Goal: Find specific page/section: Find specific page/section

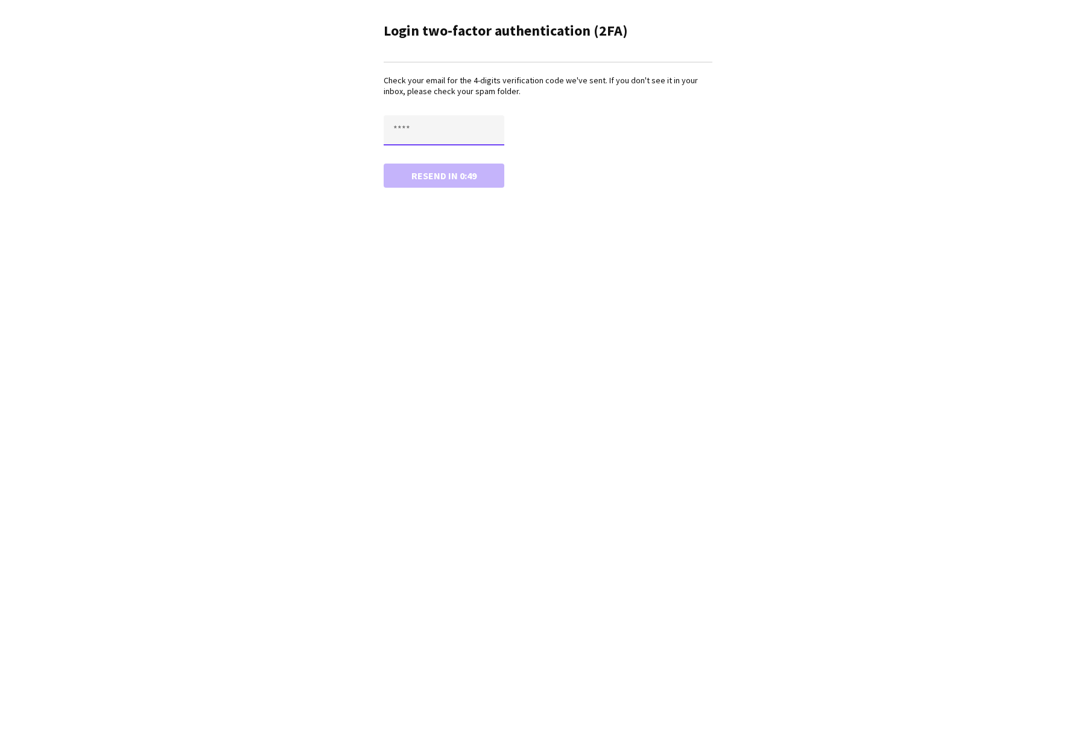
click at [455, 126] on input "text" at bounding box center [444, 130] width 121 height 30
click at [435, 127] on input "text" at bounding box center [444, 130] width 121 height 30
click at [425, 128] on input "text" at bounding box center [444, 130] width 121 height 30
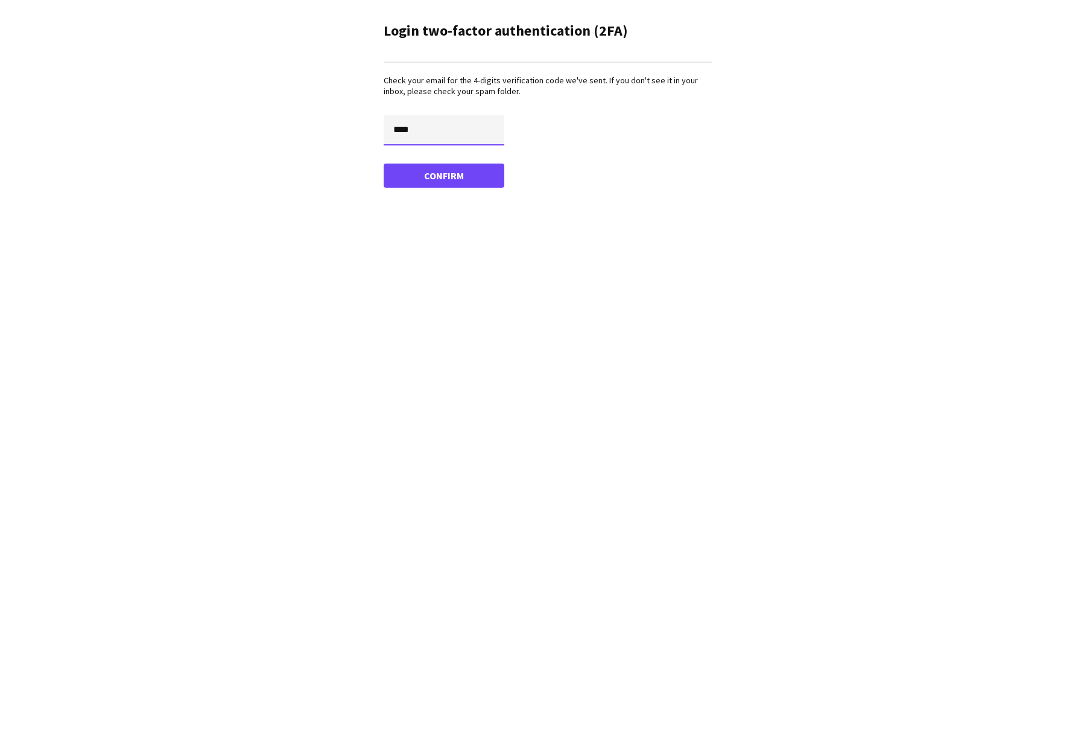
type input "****"
click at [384, 163] on button "Confirm" at bounding box center [444, 175] width 121 height 24
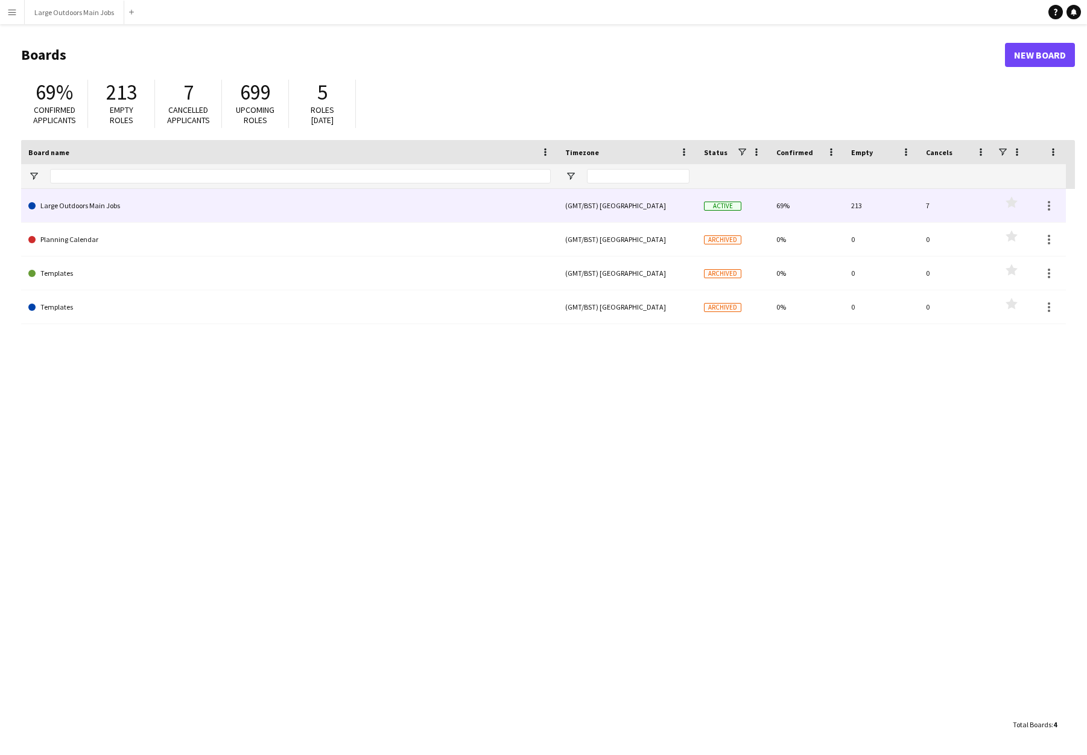
click at [86, 203] on link "Large Outdoors Main Jobs" at bounding box center [289, 206] width 522 height 34
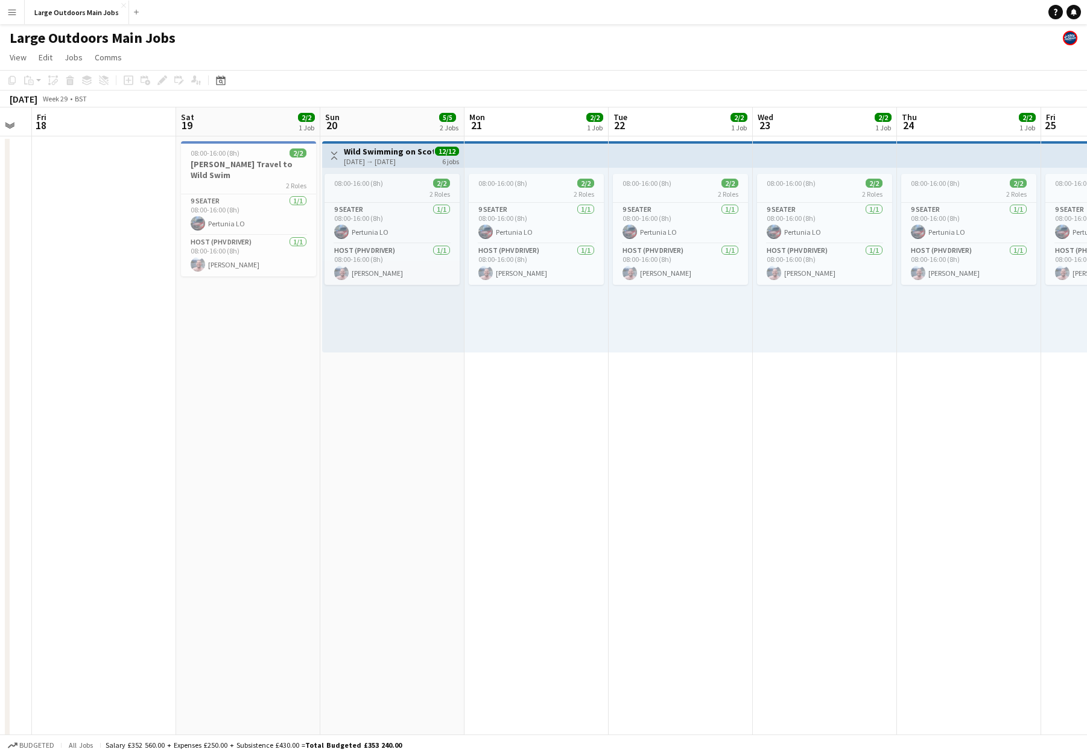
scroll to position [0, 415]
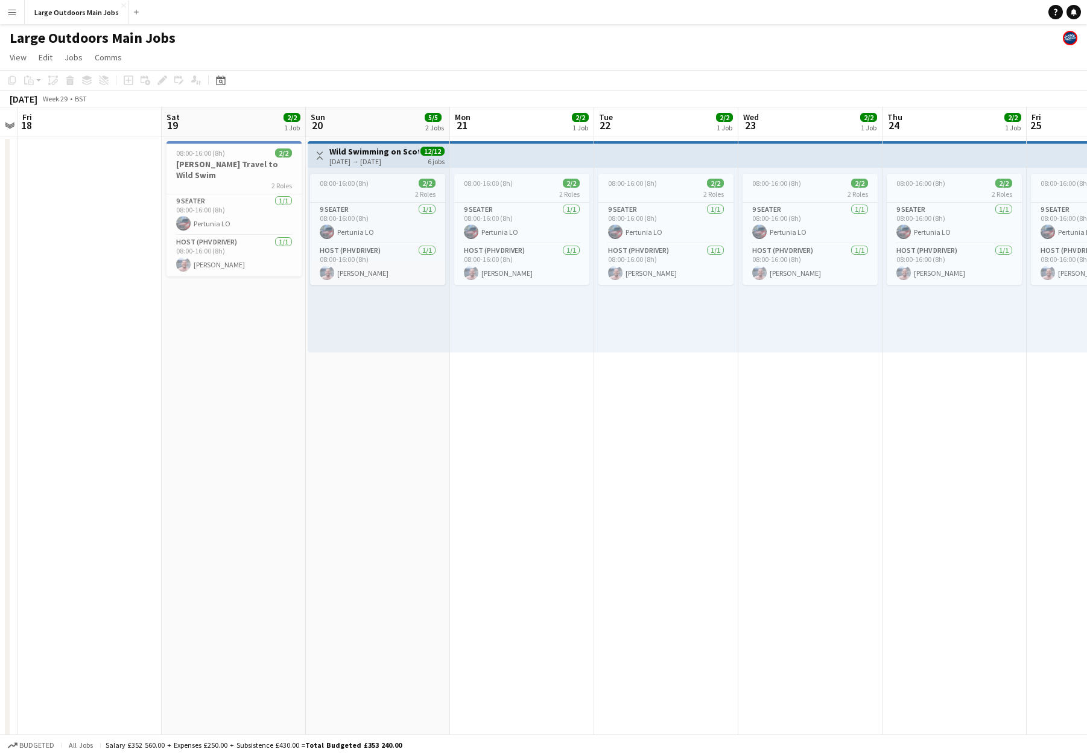
click at [269, 445] on app-date-cell "08:00-16:00 (8h) 2/2 Gareth Travel to Wild Swim 2 Roles 9 Seater 1/1 08:00-16:0…" at bounding box center [234, 624] width 144 height 977
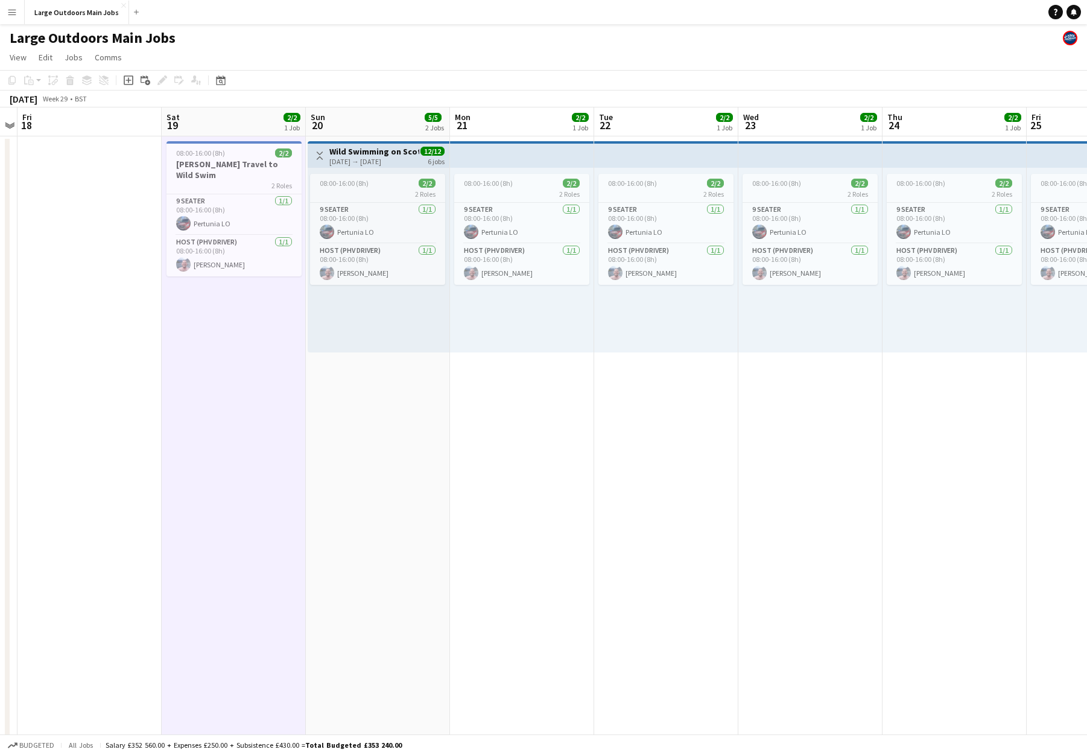
click at [370, 454] on app-date-cell "Toggle View Wild Swimming on Scotland's West Coast 20-07-2025 → 25-07-2025 12/1…" at bounding box center [378, 624] width 144 height 977
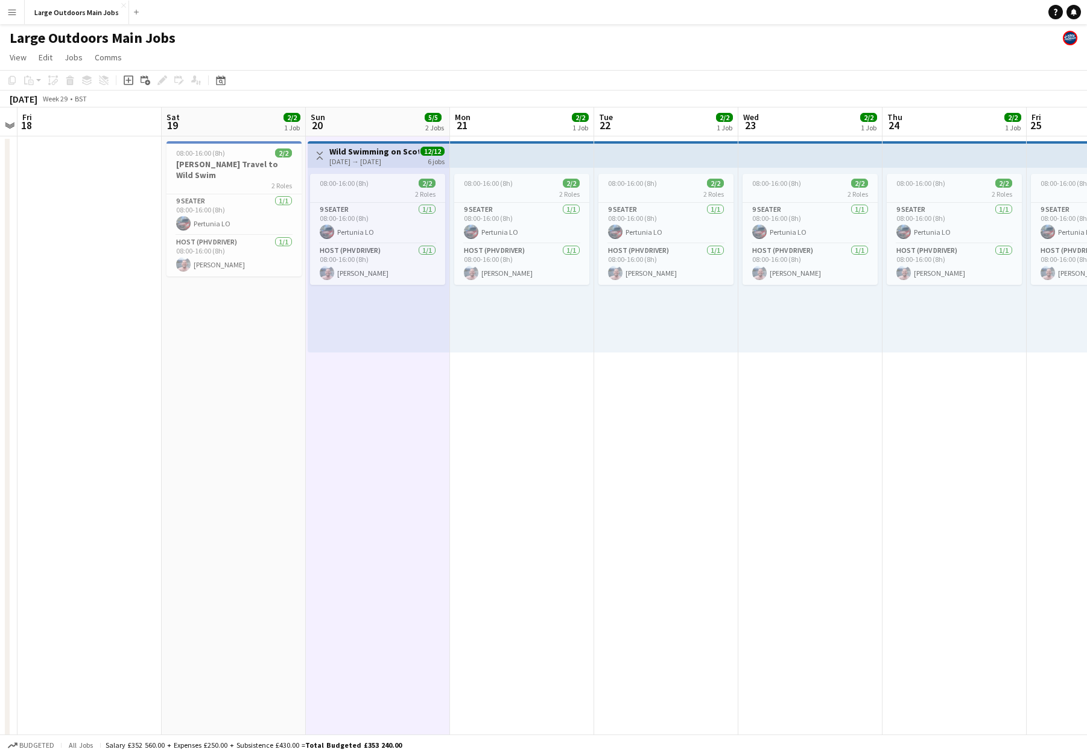
click at [507, 461] on app-date-cell "08:00-16:00 (8h) 2/2 2 Roles 9 Seater 1/1 08:00-16:00 (8h) Pertunia LO Host (PH…" at bounding box center [522, 624] width 144 height 977
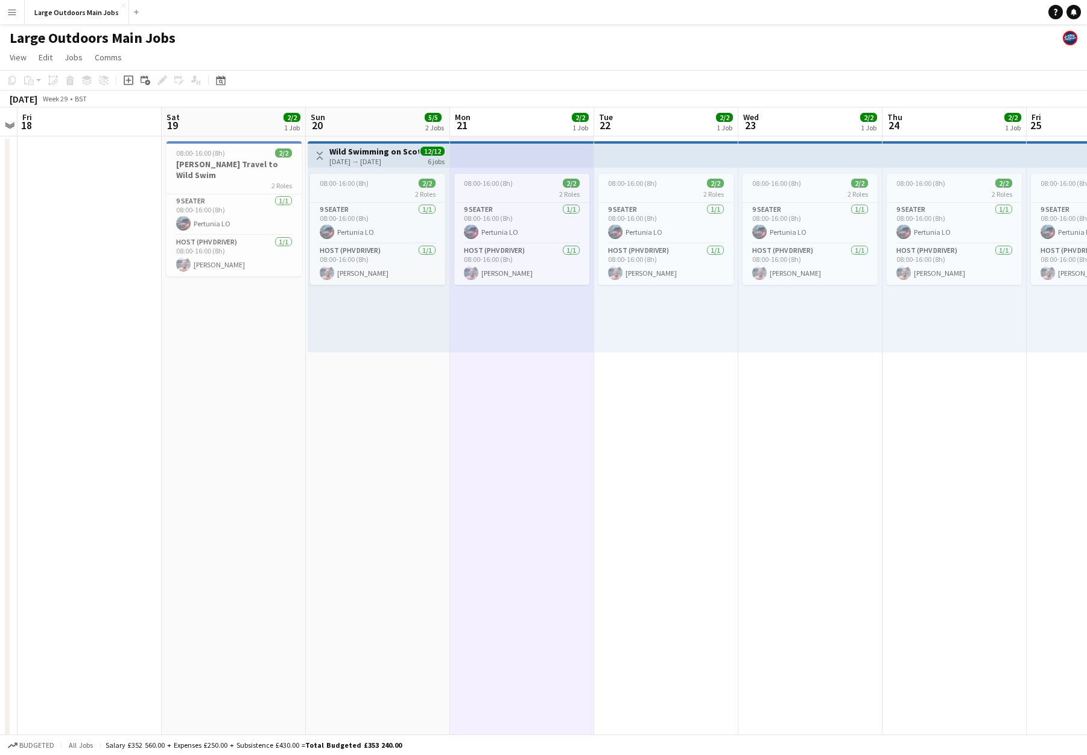
click at [690, 469] on app-date-cell "08:00-16:00 (8h) 2/2 2 Roles 9 Seater 1/1 08:00-16:00 (8h) Pertunia LO Host (PH…" at bounding box center [666, 624] width 144 height 977
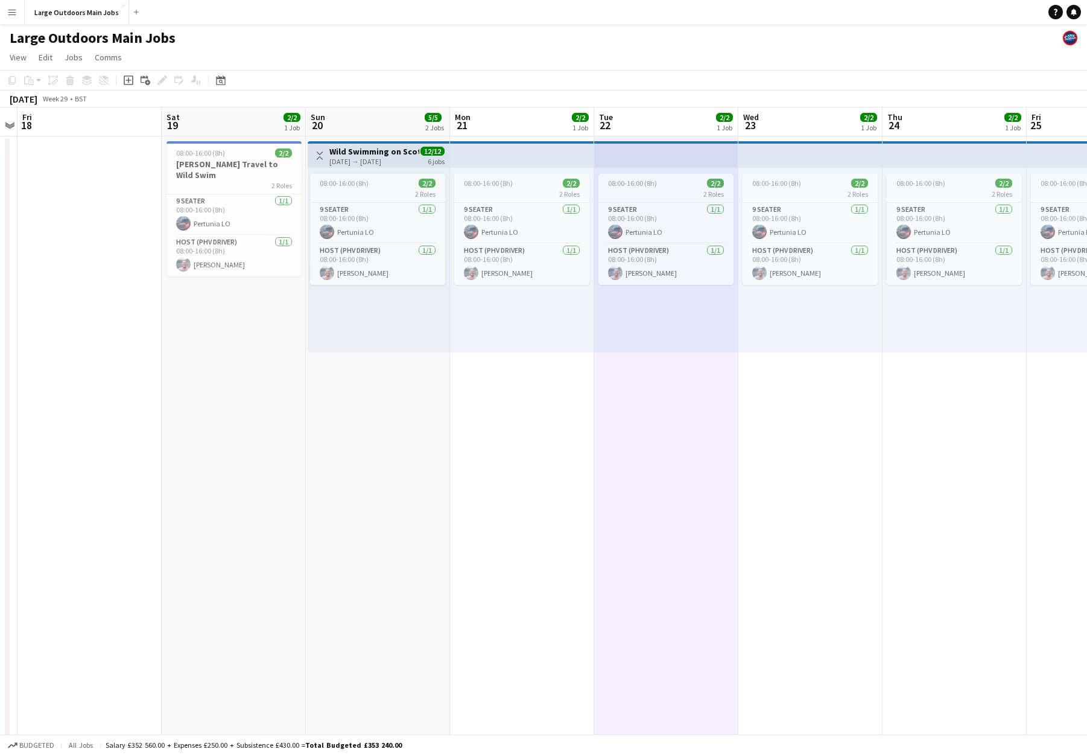
click at [785, 473] on app-date-cell "08:00-16:00 (8h) 2/2 2 Roles 9 Seater 1/1 08:00-16:00 (8h) Pertunia LO Host (PH…" at bounding box center [810, 624] width 144 height 977
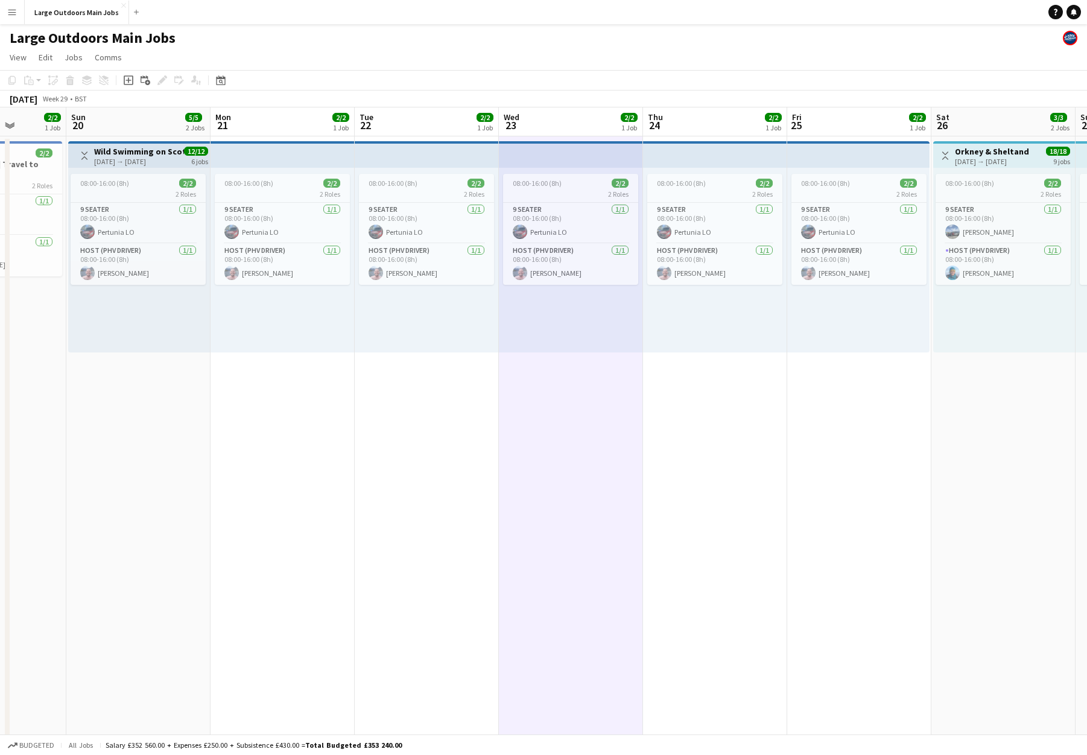
scroll to position [0, 430]
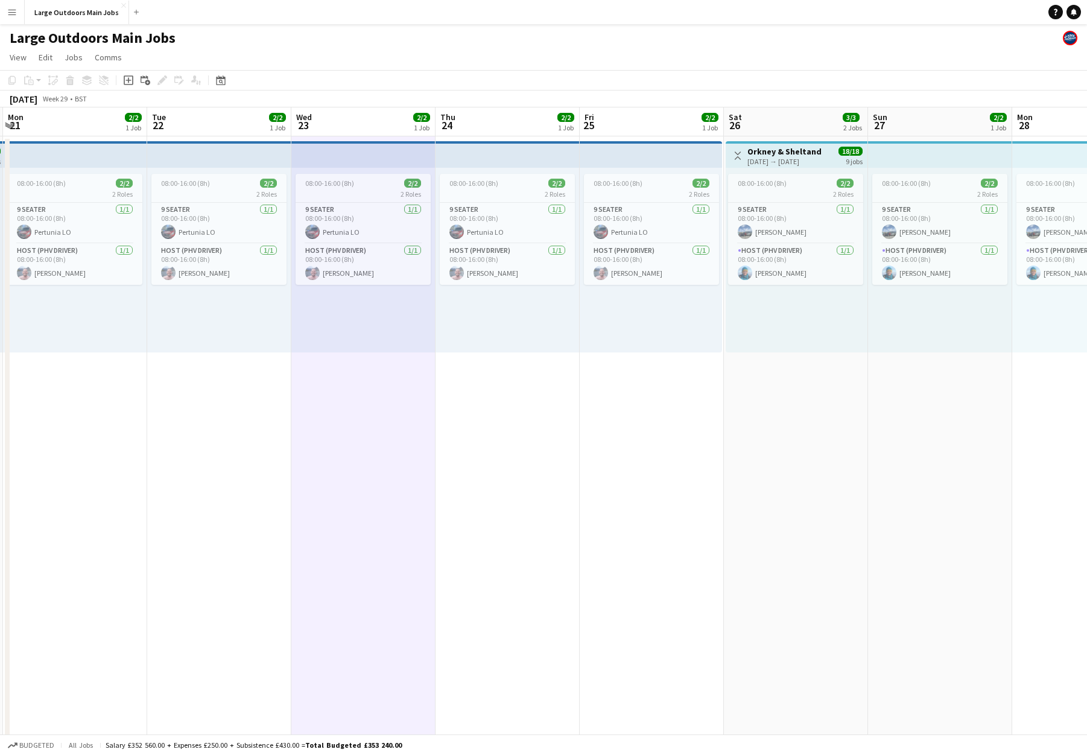
click at [507, 436] on app-date-cell "08:00-16:00 (8h) 2/2 2 Roles 9 Seater 1/1 08:00-16:00 (8h) Pertunia LO Host (PH…" at bounding box center [508, 624] width 144 height 977
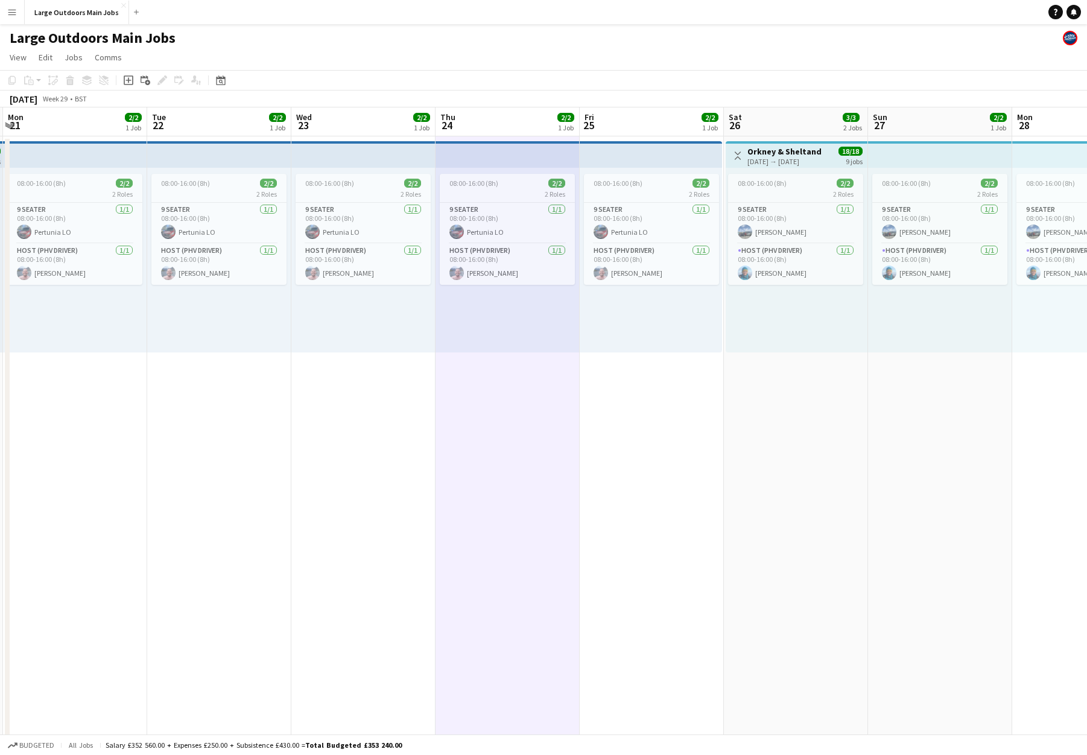
click at [650, 447] on app-date-cell "08:00-16:00 (8h) 2/2 2 Roles 9 Seater 1/1 08:00-16:00 (8h) Pertunia LO Host (PH…" at bounding box center [652, 624] width 144 height 977
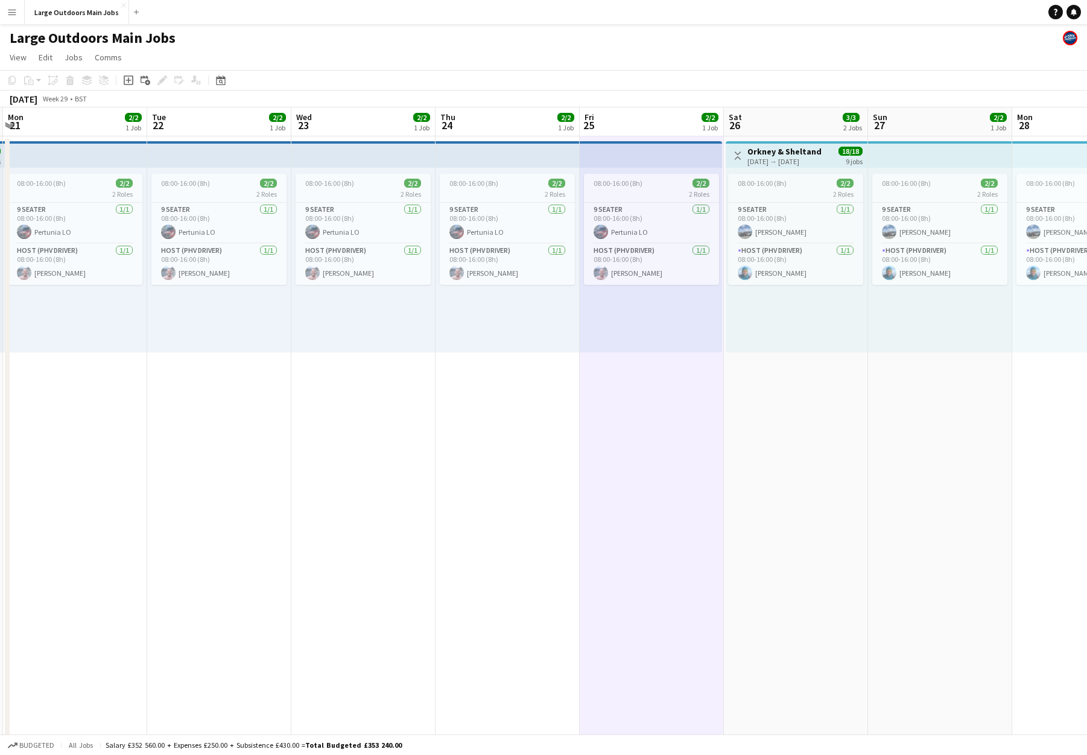
click at [816, 447] on app-date-cell "Toggle View Orkney & Sheltand 26-07-2025 → 03-08-2025 18/18 9 jobs 08:00-16:00 …" at bounding box center [796, 624] width 144 height 977
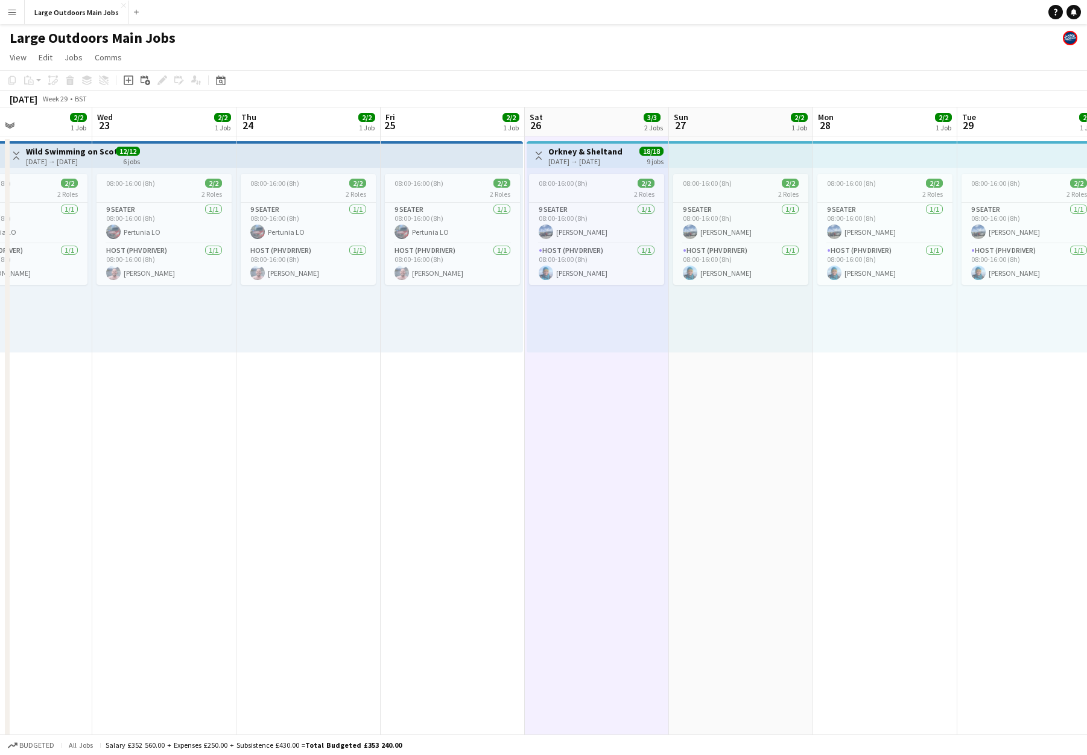
scroll to position [0, 432]
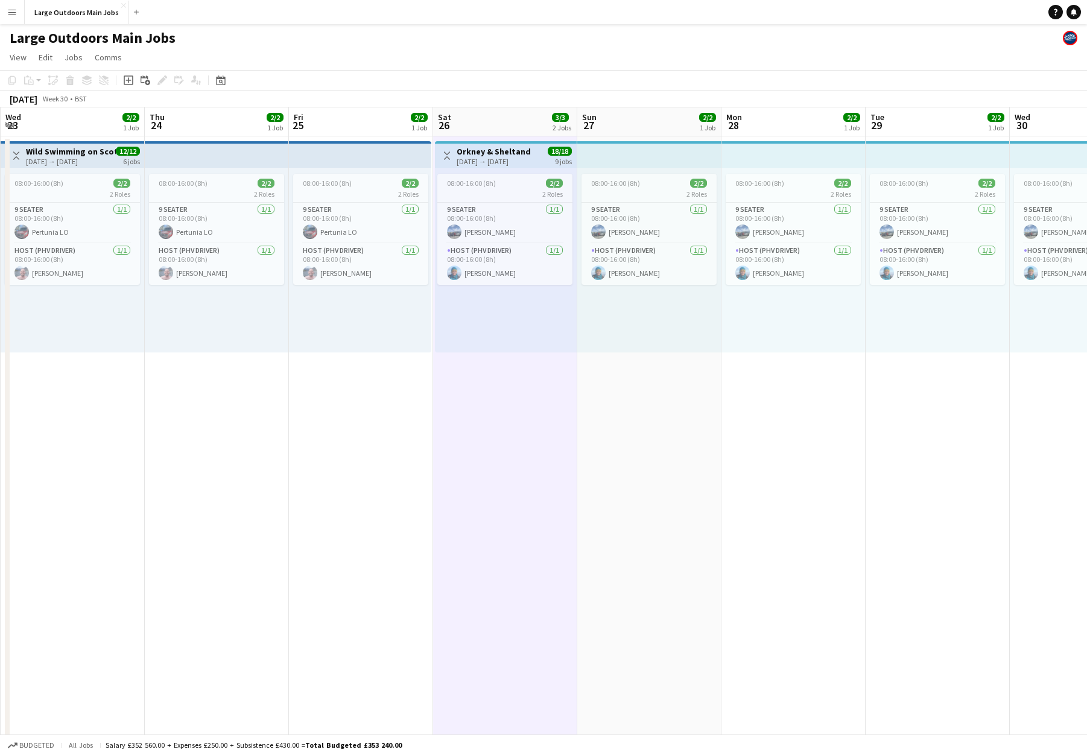
click at [639, 468] on app-date-cell "08:00-16:00 (8h) 2/2 2 Roles 9 Seater 1/1 08:00-16:00 (8h) Doris LO Host (PHV D…" at bounding box center [649, 624] width 144 height 977
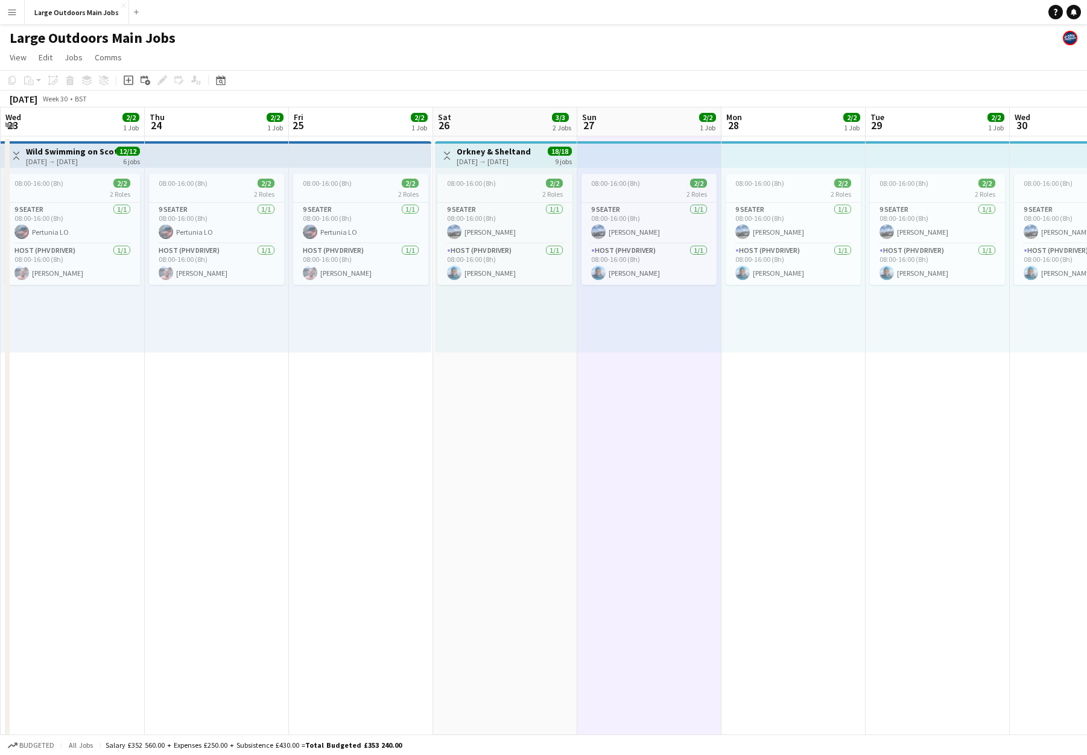
click at [804, 457] on app-date-cell "08:00-16:00 (8h) 2/2 2 Roles 9 Seater 1/1 08:00-16:00 (8h) Doris LO Host (PHV D…" at bounding box center [794, 624] width 144 height 977
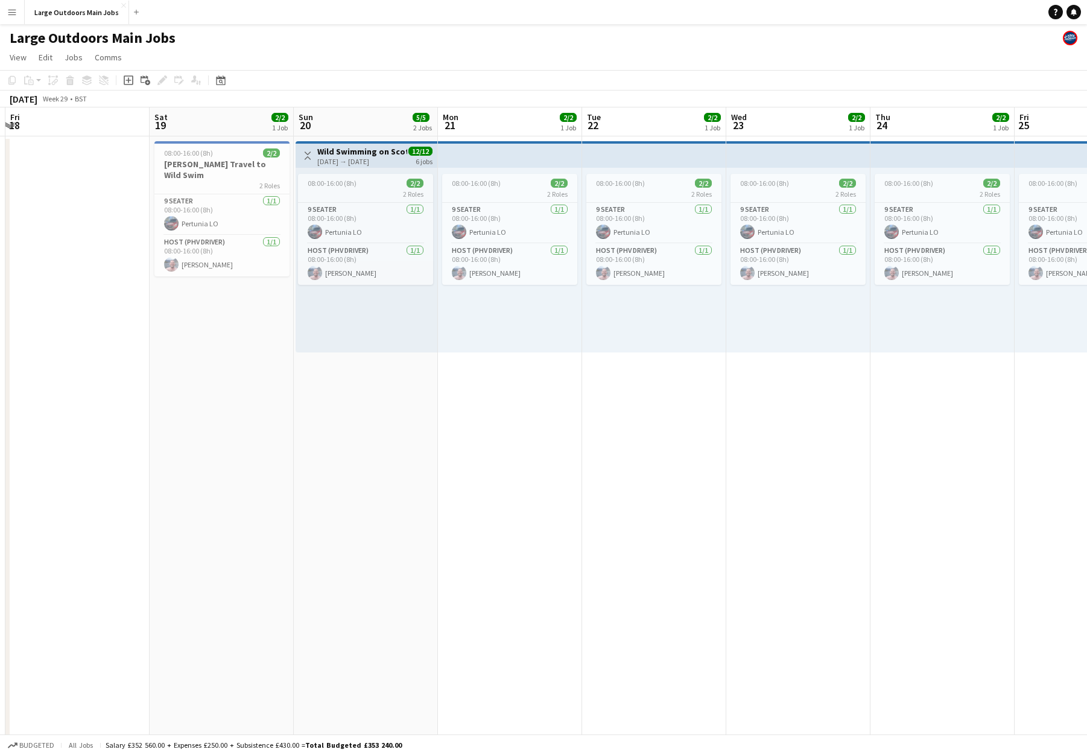
scroll to position [0, 441]
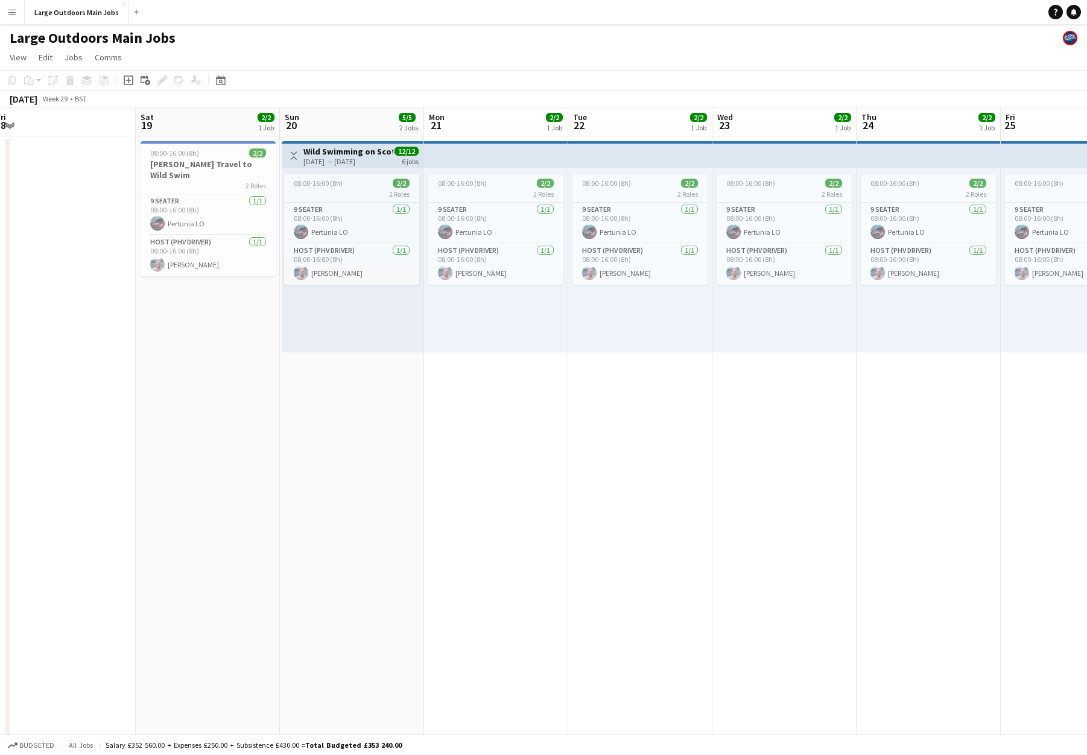
click at [180, 366] on app-date-cell "08:00-16:00 (8h) 2/2 Gareth Travel to Wild Swim 2 Roles 9 Seater 1/1 08:00-16:0…" at bounding box center [208, 624] width 144 height 977
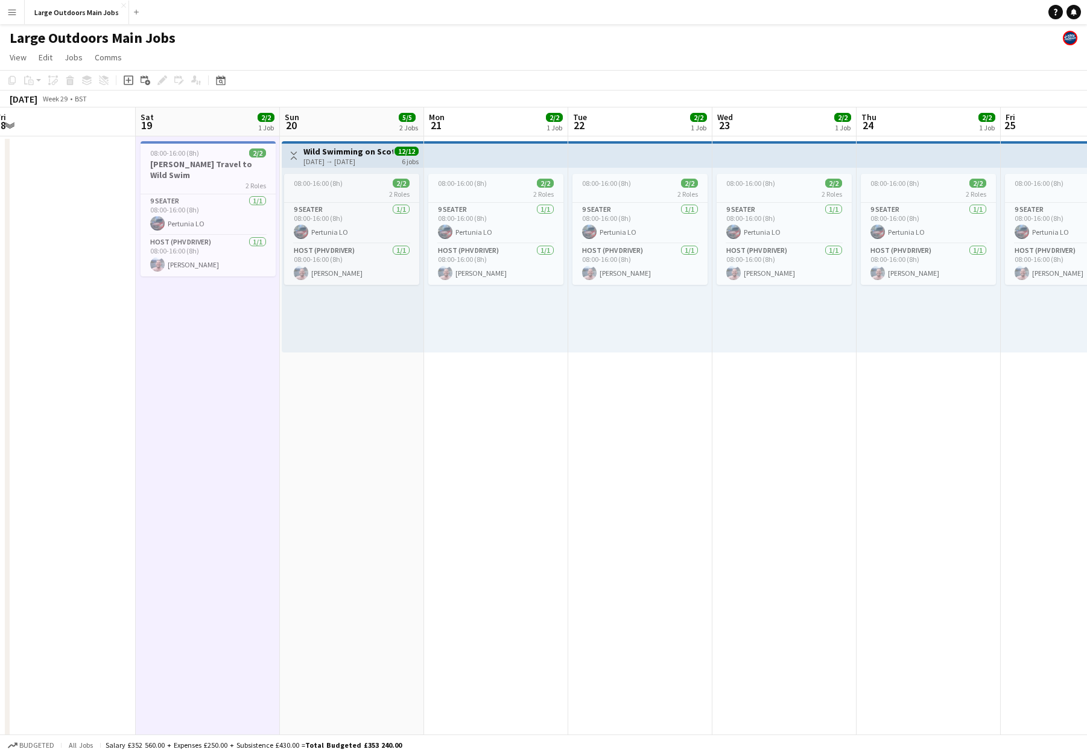
click at [365, 413] on app-date-cell "Toggle View Wild Swimming on Scotland's West Coast 20-07-2025 → 25-07-2025 12/1…" at bounding box center [352, 624] width 144 height 977
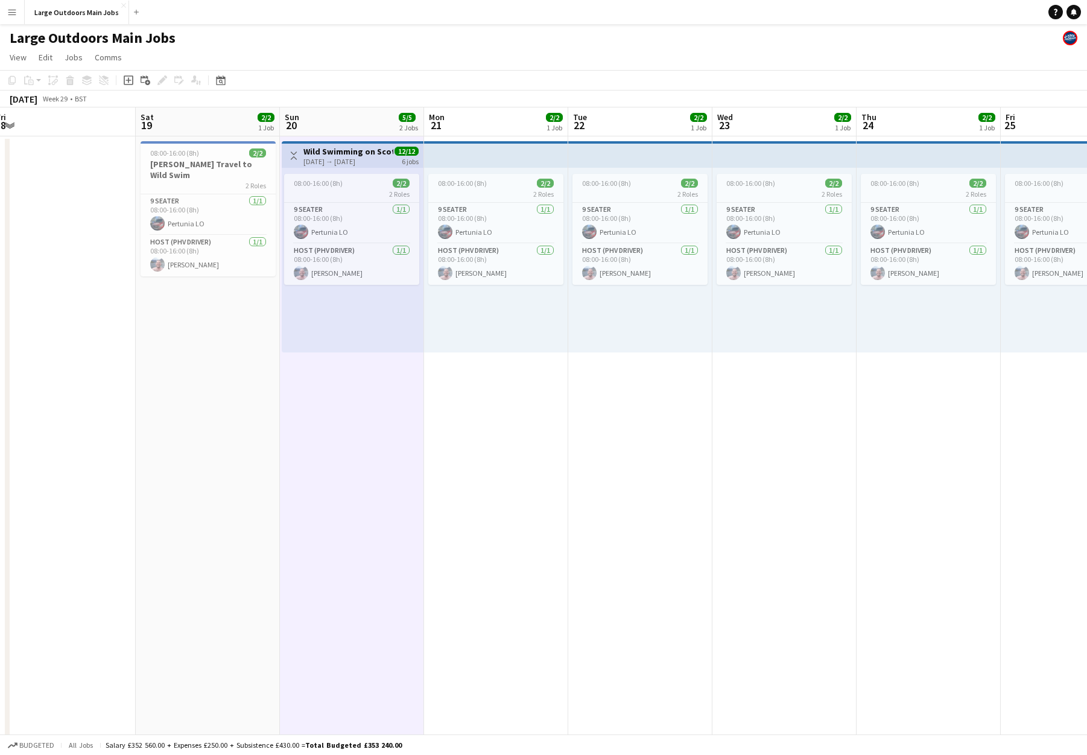
click at [509, 436] on app-date-cell "08:00-16:00 (8h) 2/2 2 Roles 9 Seater 1/1 08:00-16:00 (8h) Pertunia LO Host (PH…" at bounding box center [496, 624] width 144 height 977
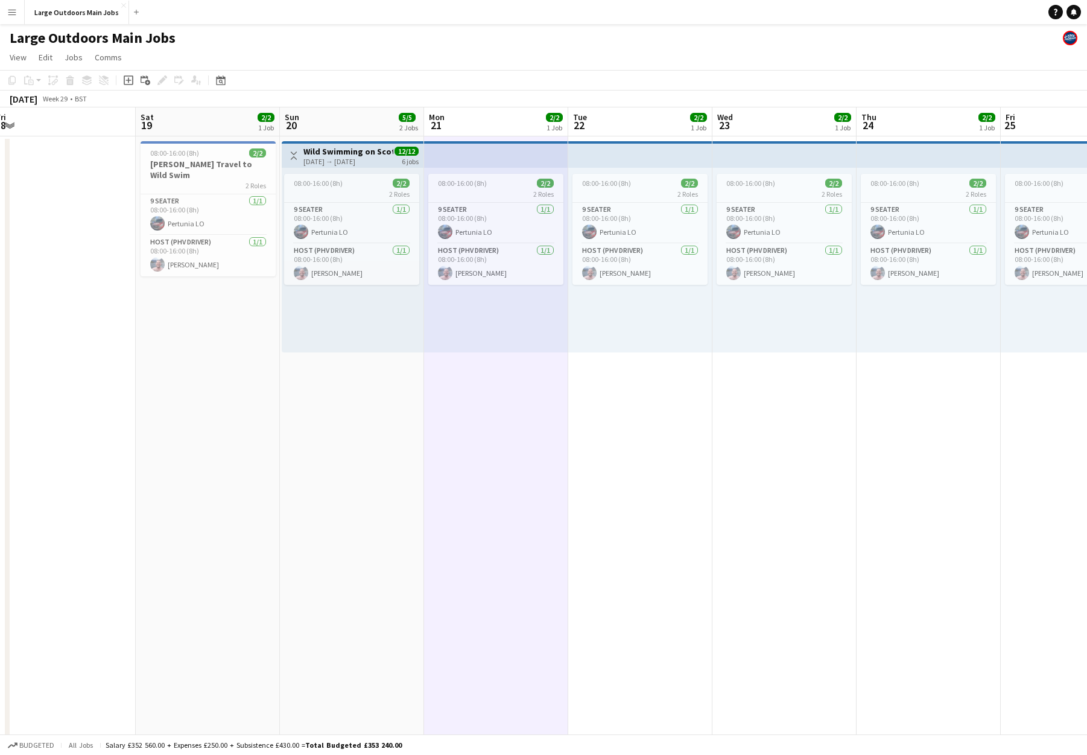
click at [625, 452] on app-date-cell "08:00-16:00 (8h) 2/2 2 Roles 9 Seater 1/1 08:00-16:00 (8h) Pertunia LO Host (PH…" at bounding box center [640, 624] width 144 height 977
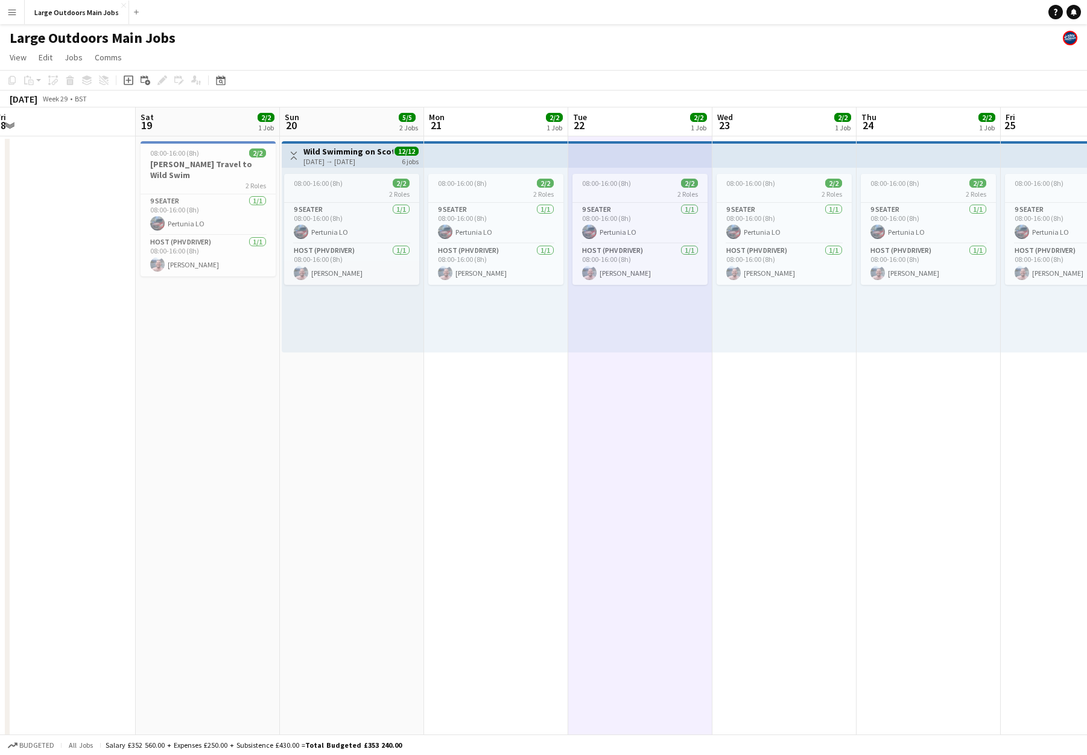
click at [793, 462] on app-date-cell "08:00-16:00 (8h) 2/2 2 Roles 9 Seater 1/1 08:00-16:00 (8h) Pertunia LO Host (PH…" at bounding box center [784, 624] width 144 height 977
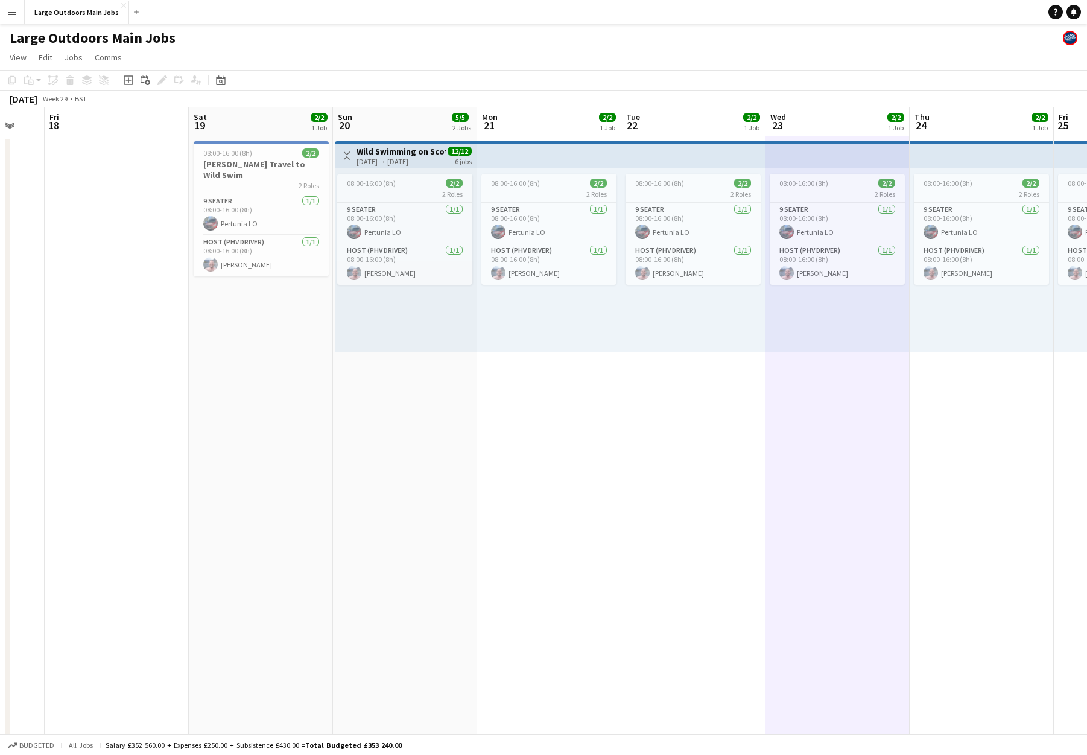
scroll to position [0, 245]
